Goal: Contribute content: Contribute content

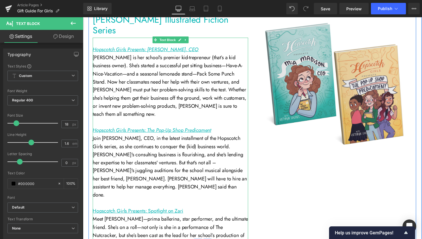
scroll to position [1334, 0]
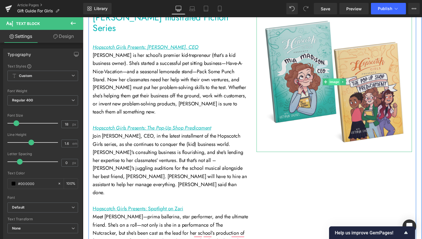
click at [339, 85] on span "Image" at bounding box center [341, 83] width 12 height 7
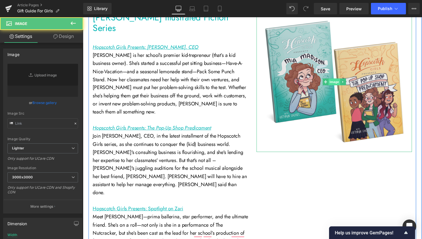
type input "https://ucarecdn.com/0f128276-84ca-4676-b92b-fab5641ef224/-/format/auto/-/previ…"
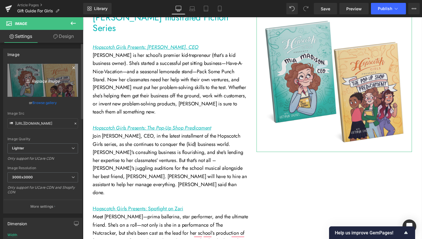
click at [39, 82] on icon "Replace Image" at bounding box center [43, 80] width 46 height 7
type input "C:\fakepath\Untitled design (28).png"
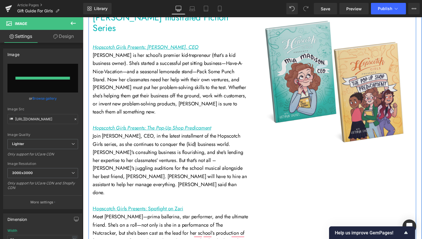
type input "https://ucarecdn.com/230f6998-ba73-4b0b-80cb-64bb24e47fc2/-/format/auto/-/previ…"
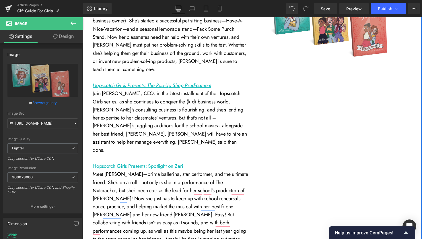
scroll to position [1302, 0]
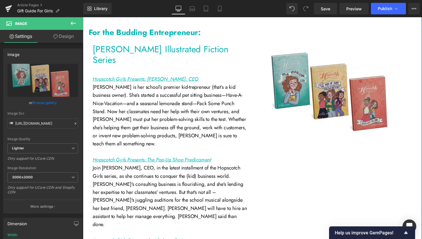
click at [345, 89] on img at bounding box center [340, 96] width 143 height 105
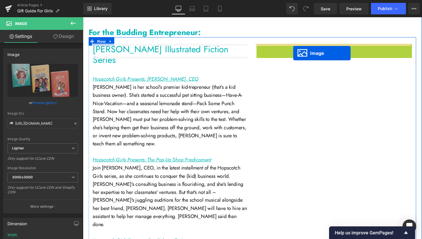
drag, startPoint x: 336, startPoint y: 104, endPoint x: 298, endPoint y: 54, distance: 62.8
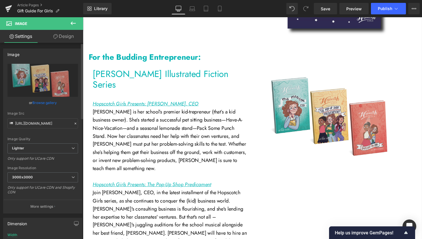
scroll to position [1271, 0]
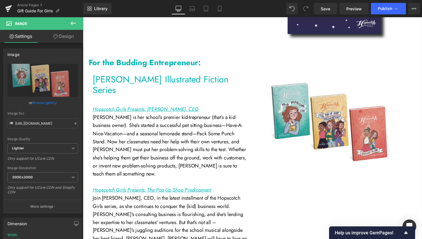
click at [343, 183] on div "Mia Madison Illustrated Fiction Series Heading Hopscotch Girls Presents: Mia Ma…" at bounding box center [257, 230] width 336 height 323
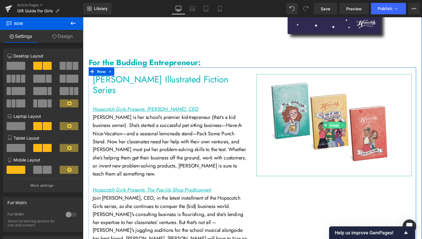
click at [338, 128] on span "Image" at bounding box center [341, 127] width 12 height 7
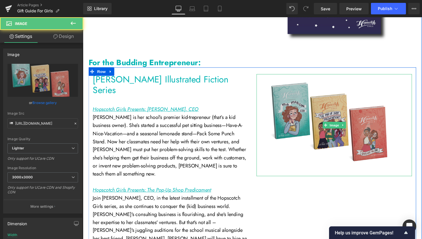
click at [373, 162] on img at bounding box center [340, 127] width 143 height 105
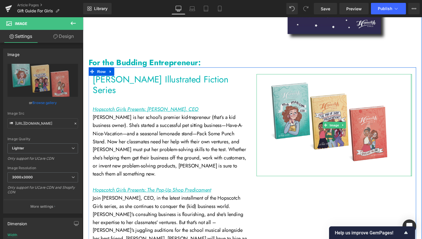
drag, startPoint x: 417, startPoint y: 171, endPoint x: 440, endPoint y: 173, distance: 23.0
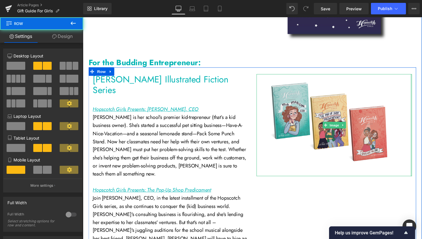
click at [422, 178] on div at bounding box center [423, 230] width 1 height 323
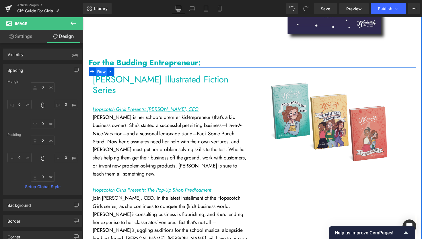
click at [99, 76] on span "Row" at bounding box center [101, 73] width 11 height 9
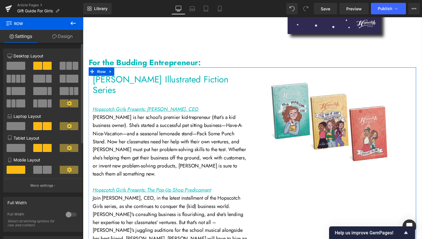
click at [70, 80] on span at bounding box center [72, 79] width 12 height 8
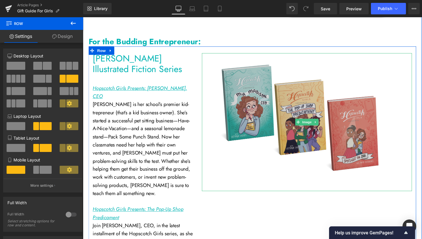
scroll to position [1297, 0]
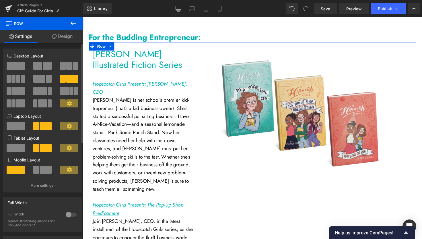
click at [67, 104] on icon at bounding box center [69, 103] width 5 height 5
click at [41, 91] on span at bounding box center [40, 91] width 14 height 8
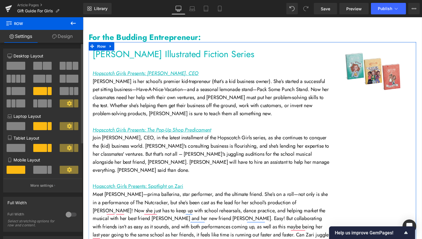
click at [40, 64] on span at bounding box center [37, 66] width 9 height 8
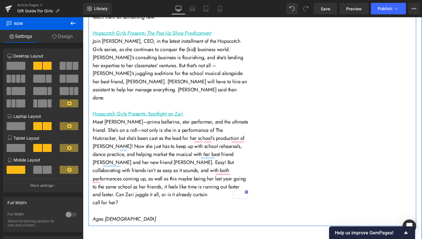
scroll to position [1453, 0]
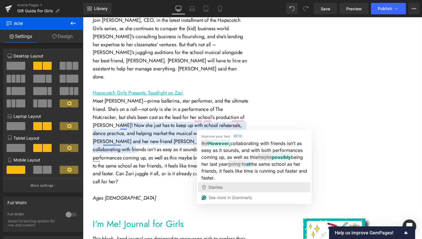
click at [214, 189] on span "Dismiss" at bounding box center [216, 187] width 14 height 5
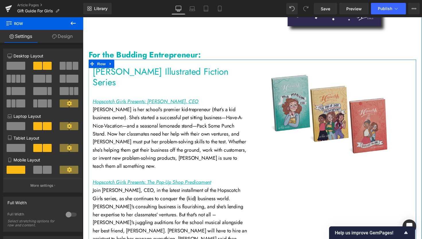
scroll to position [1274, 0]
